Goal: Task Accomplishment & Management: Complete application form

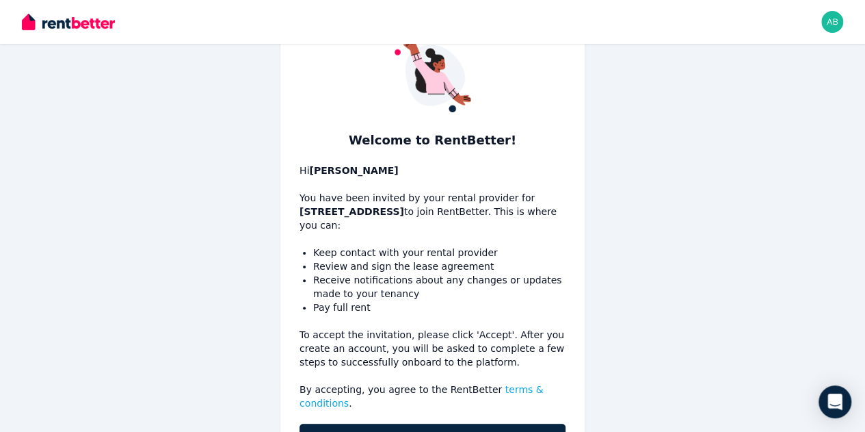
scroll to position [98, 0]
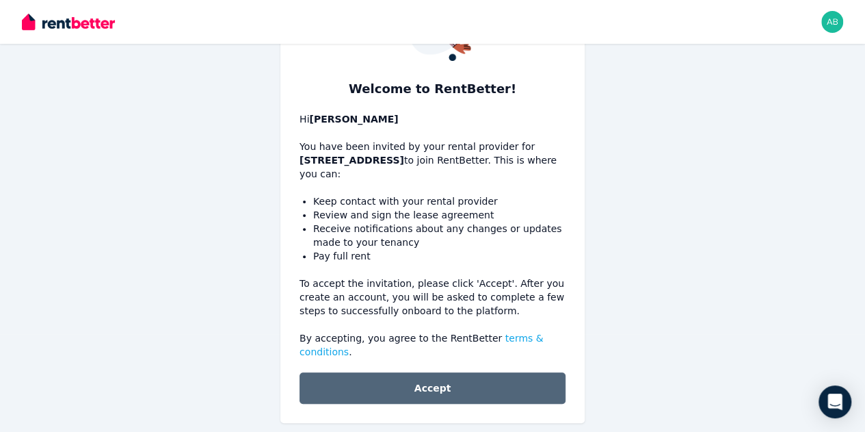
click at [496, 372] on button "Accept" at bounding box center [433, 387] width 266 height 31
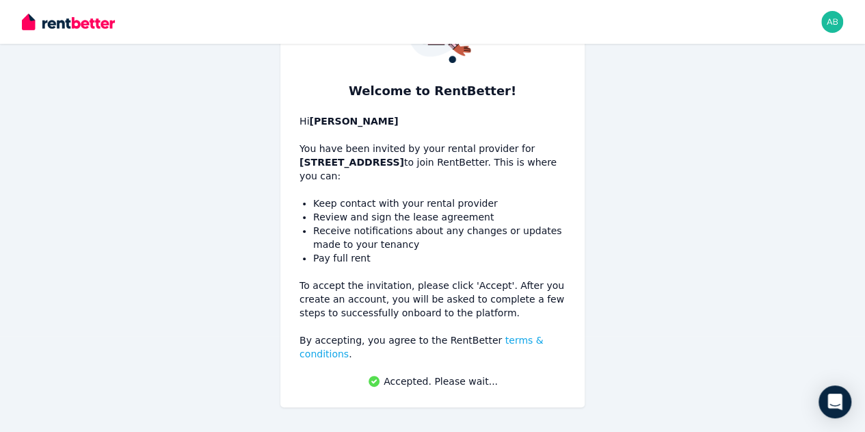
scroll to position [81, 0]
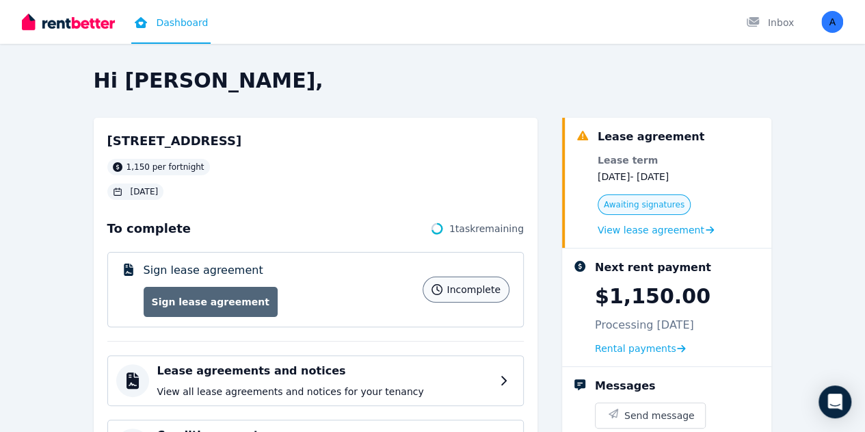
click at [172, 293] on link "Sign lease agreement" at bounding box center [211, 302] width 134 height 30
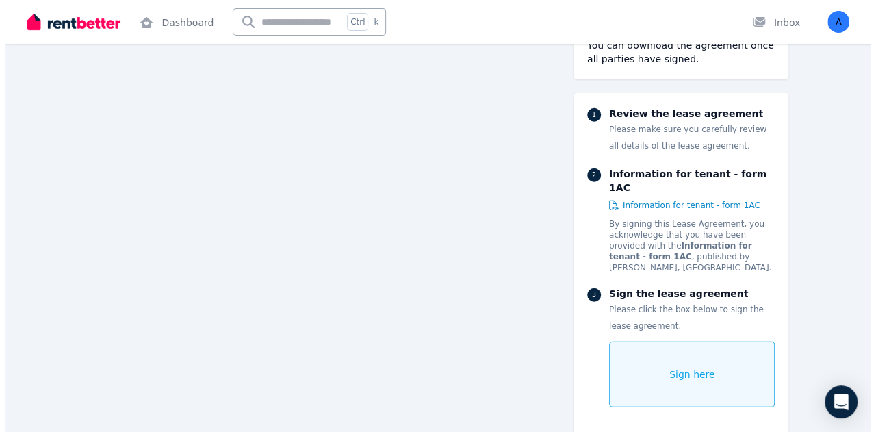
scroll to position [4788, 0]
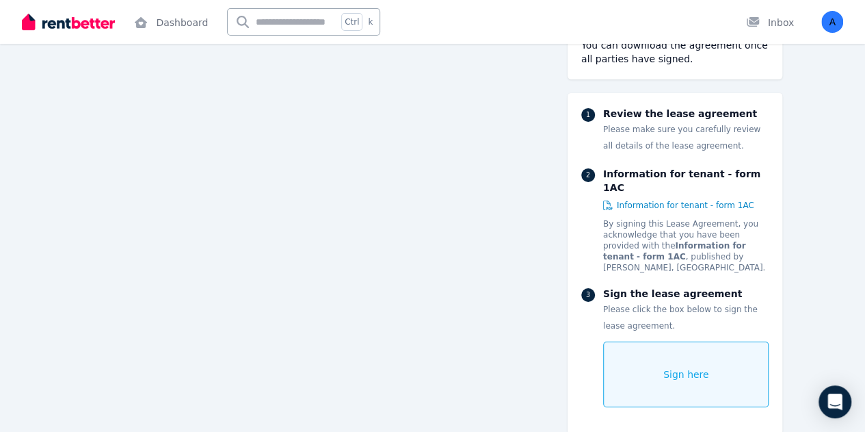
click at [702, 341] on div "Sign here" at bounding box center [686, 374] width 166 height 66
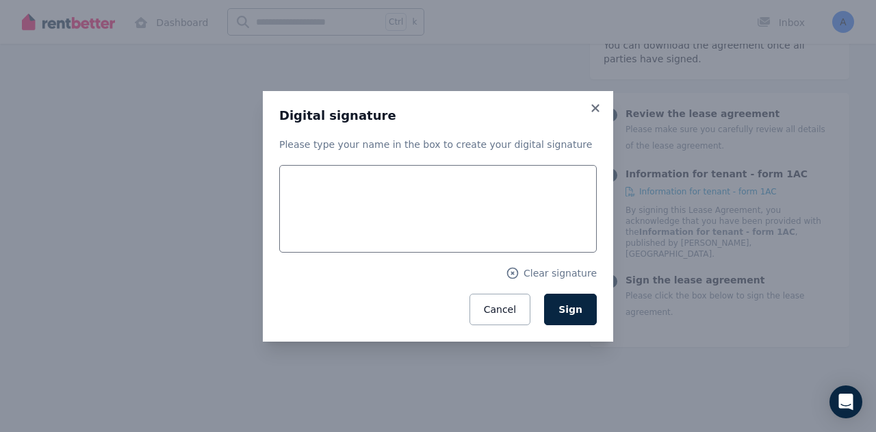
scroll to position [4789, 0]
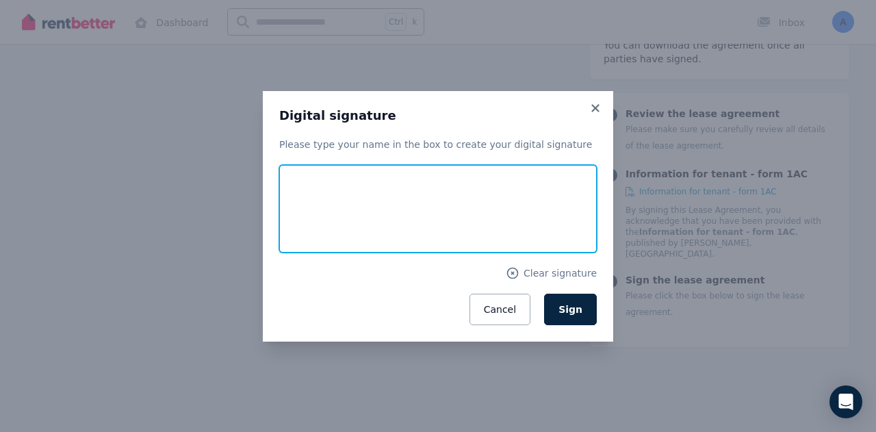
click at [319, 218] on input "text" at bounding box center [437, 209] width 317 height 88
type input "**********"
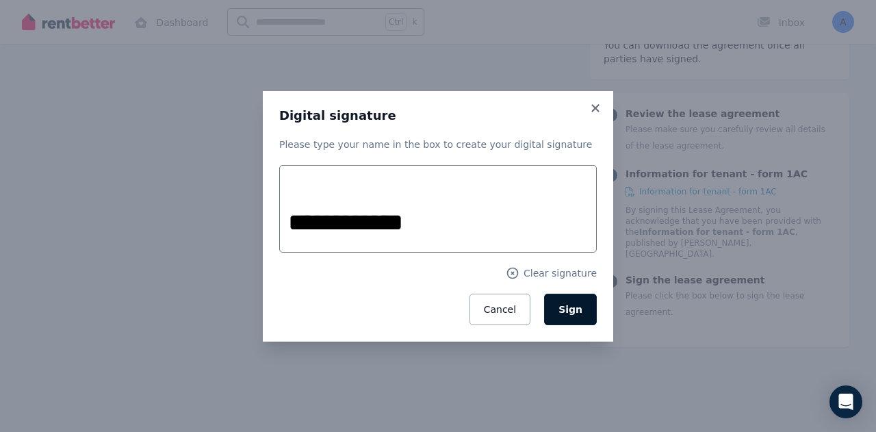
click at [563, 311] on span "Sign" at bounding box center [570, 309] width 24 height 11
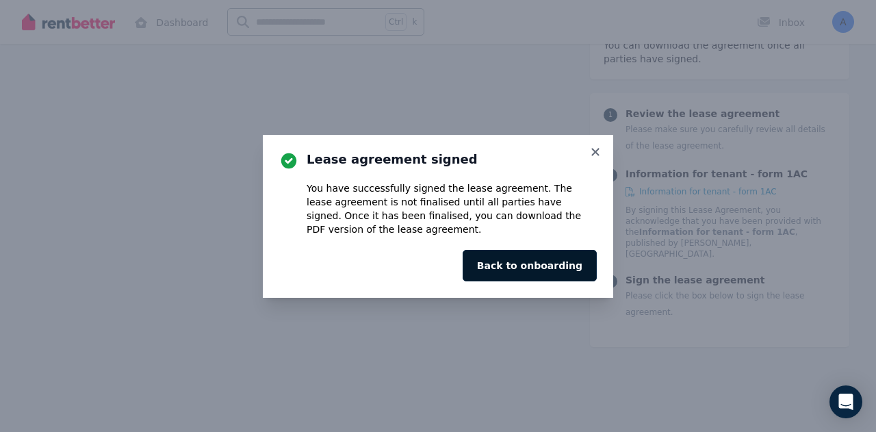
click at [553, 267] on button "Back to onboarding" at bounding box center [529, 265] width 134 height 31
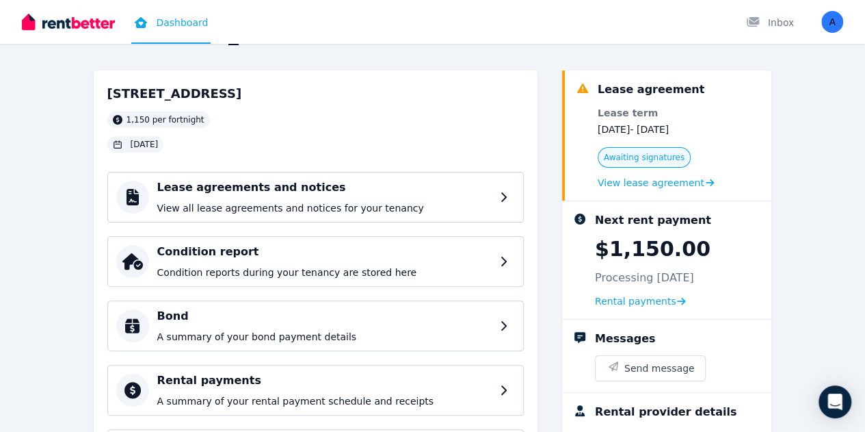
scroll to position [34, 0]
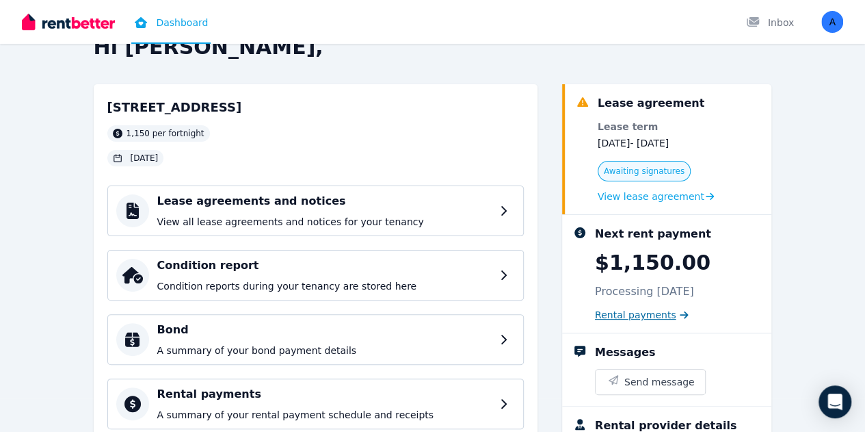
click at [670, 311] on span "Rental payments" at bounding box center [635, 315] width 81 height 14
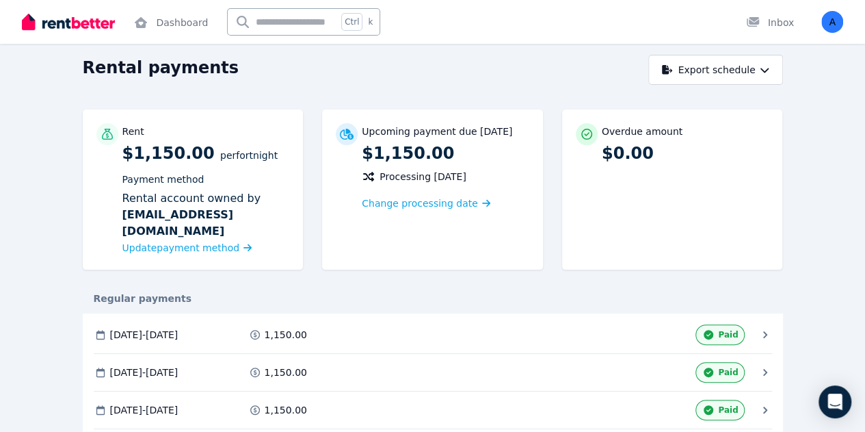
scroll to position [68, 0]
